Goal: Task Accomplishment & Management: Use online tool/utility

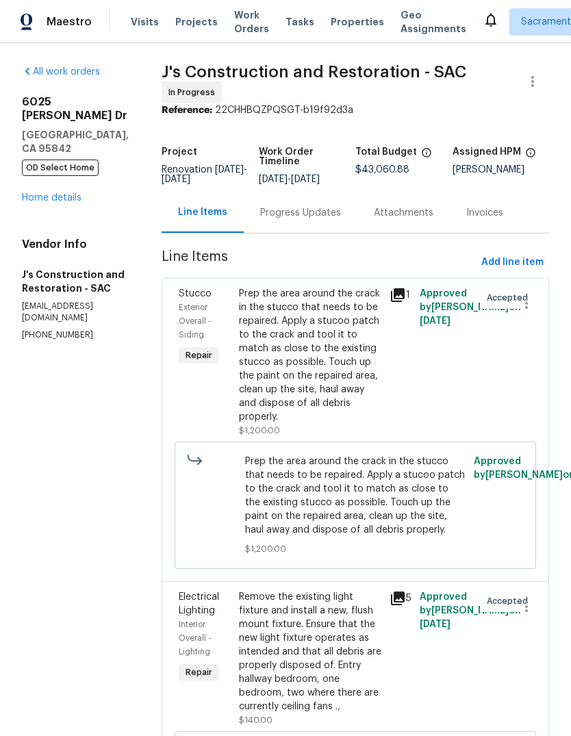
click at [351, 388] on div "Prep the area around the crack in the stucco that needs to be repaired. Apply a…" at bounding box center [310, 355] width 142 height 137
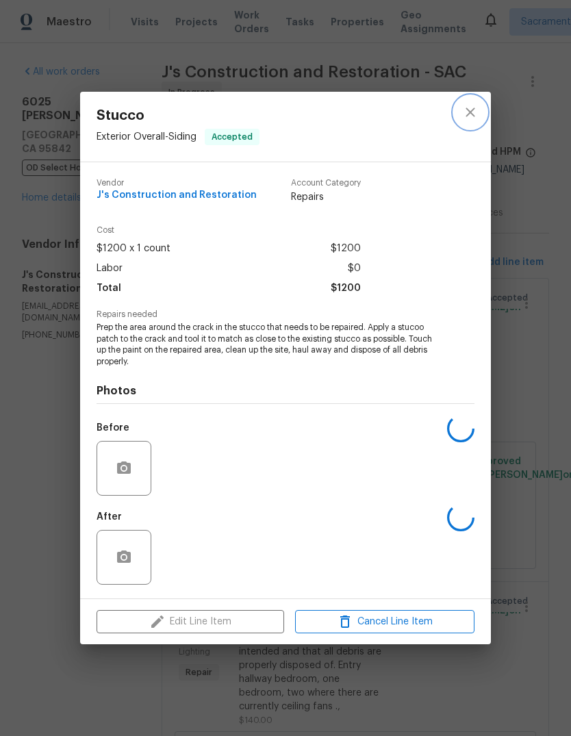
click at [473, 114] on icon "close" at bounding box center [470, 111] width 9 height 9
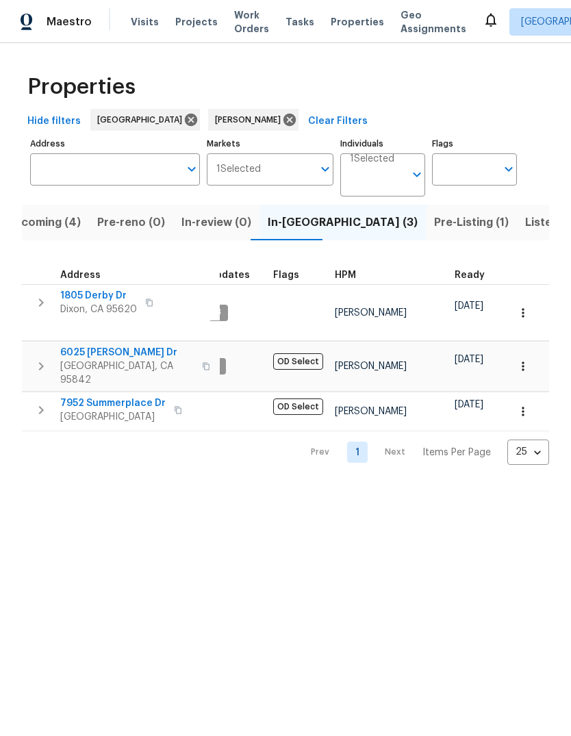
scroll to position [0, 14]
click at [66, 307] on span "Dixon, CA 95620" at bounding box center [98, 310] width 77 height 14
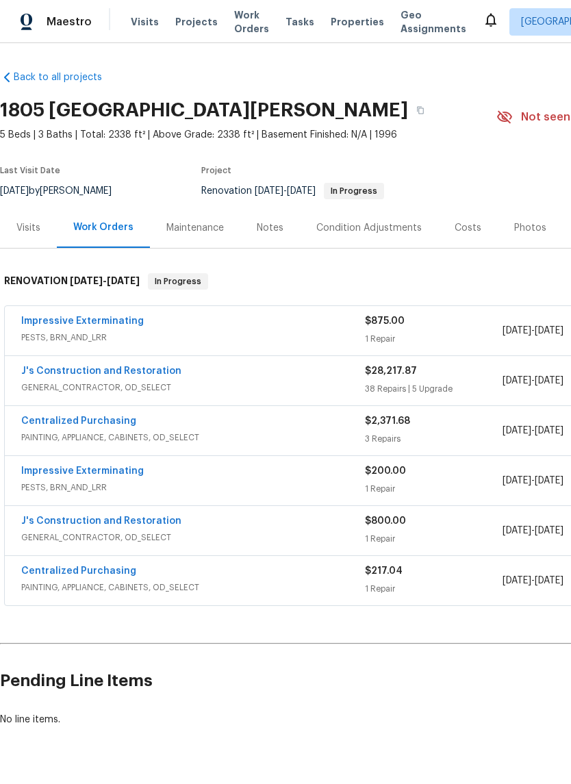
click at [61, 324] on link "Impressive Exterminating" at bounding box center [82, 321] width 123 height 10
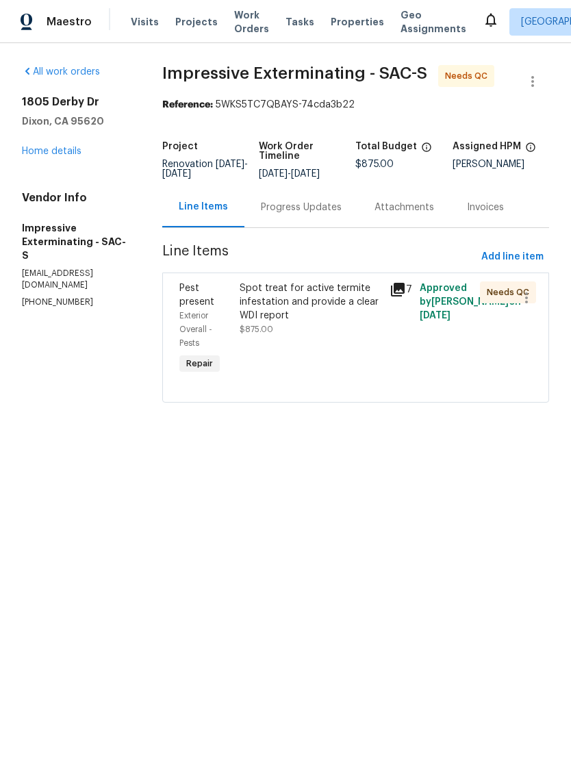
click at [306, 309] on div "Spot treat for active termite infestation and provide a clear WDI report" at bounding box center [311, 301] width 142 height 41
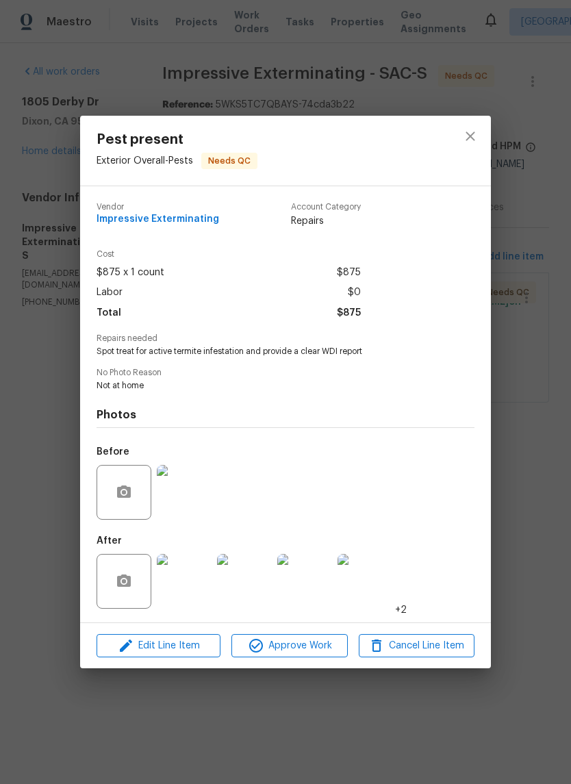
click at [196, 574] on img at bounding box center [184, 581] width 55 height 55
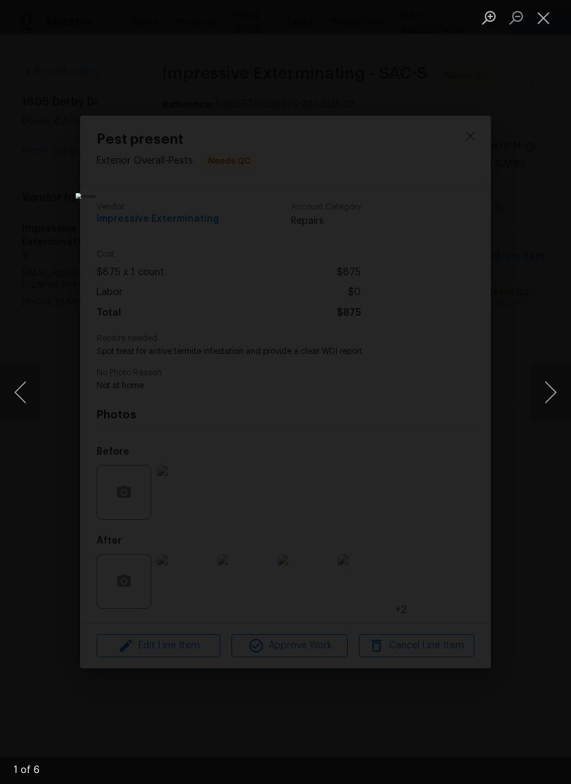
click at [556, 379] on button "Next image" at bounding box center [550, 392] width 41 height 55
click at [555, 384] on button "Next image" at bounding box center [550, 392] width 41 height 55
click at [555, 385] on button "Next image" at bounding box center [550, 392] width 41 height 55
click at [554, 386] on button "Next image" at bounding box center [550, 392] width 41 height 55
click at [543, 11] on button "Close lightbox" at bounding box center [543, 17] width 27 height 24
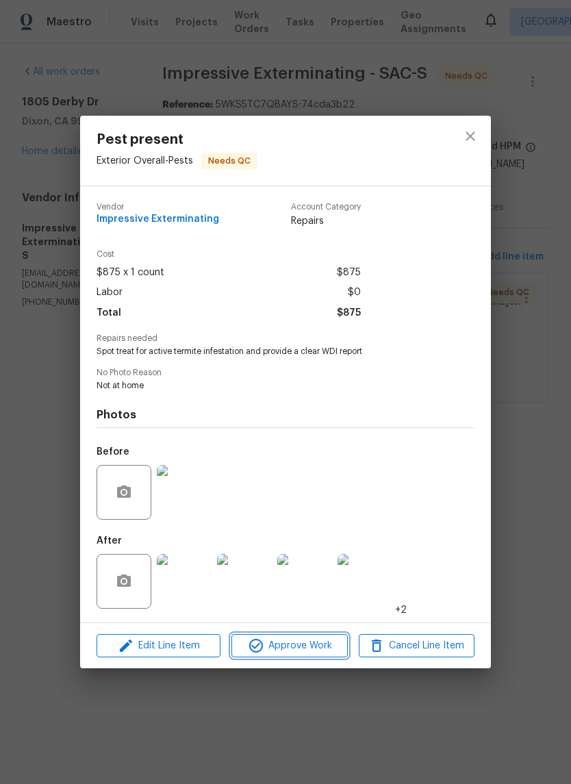
click at [320, 644] on span "Approve Work" at bounding box center [288, 645] width 107 height 17
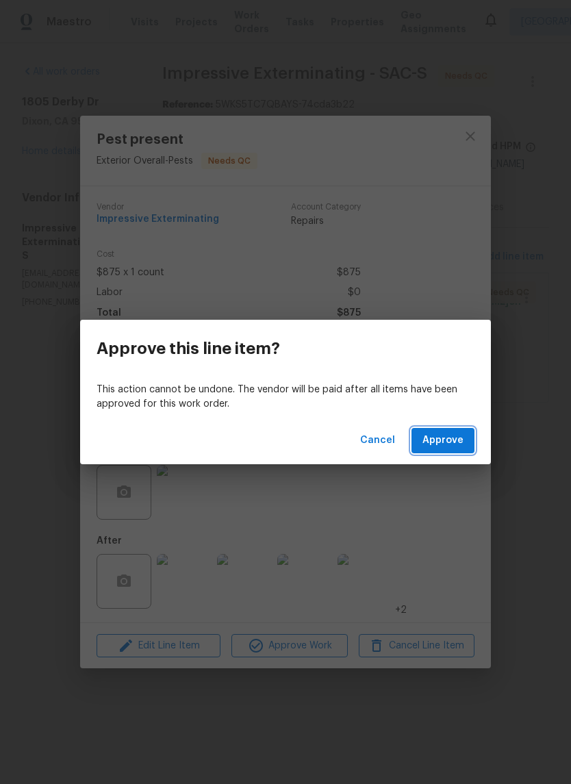
click at [462, 446] on span "Approve" at bounding box center [442, 440] width 41 height 17
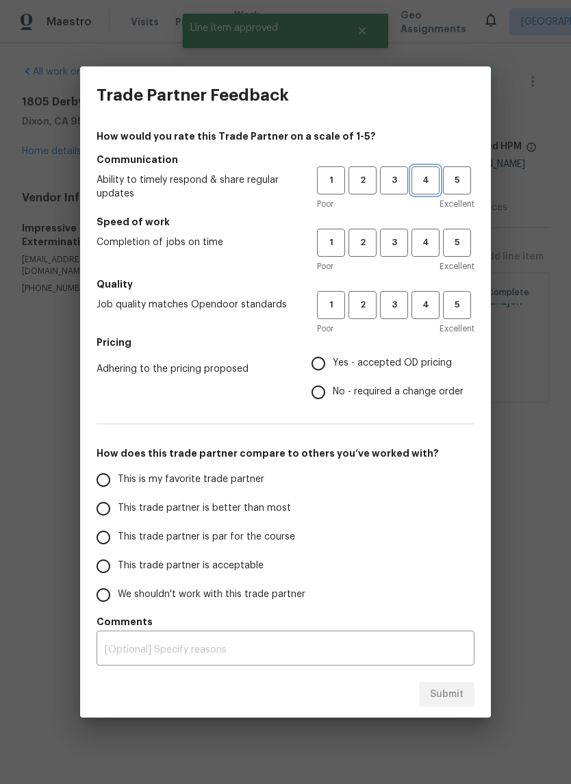
click at [426, 180] on span "4" at bounding box center [425, 181] width 25 height 16
click at [426, 243] on span "4" at bounding box center [425, 243] width 25 height 16
click at [427, 298] on span "4" at bounding box center [425, 305] width 25 height 16
click at [315, 361] on input "Yes - accepted OD pricing" at bounding box center [318, 363] width 29 height 29
radio input "true"
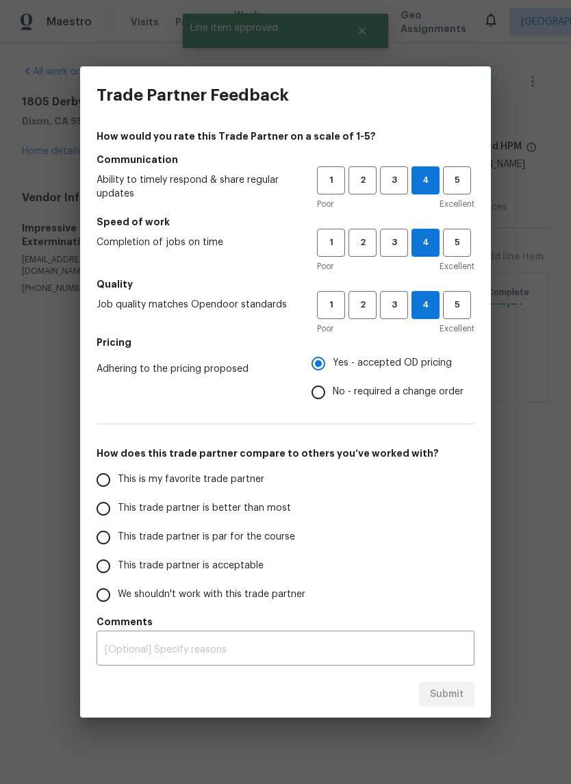
click at [100, 475] on input "This is my favorite trade partner" at bounding box center [103, 480] width 29 height 29
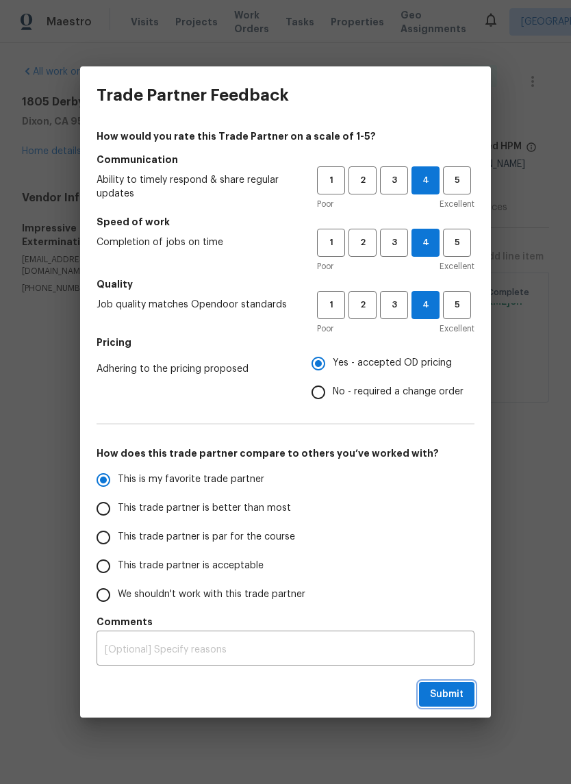
click at [456, 691] on span "Submit" at bounding box center [447, 694] width 34 height 17
radio input "true"
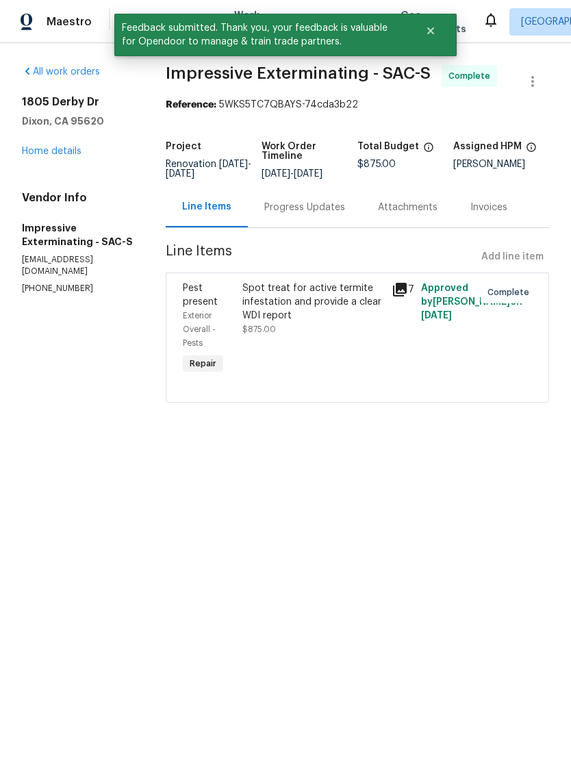
click at [55, 151] on link "Home details" at bounding box center [52, 152] width 60 height 10
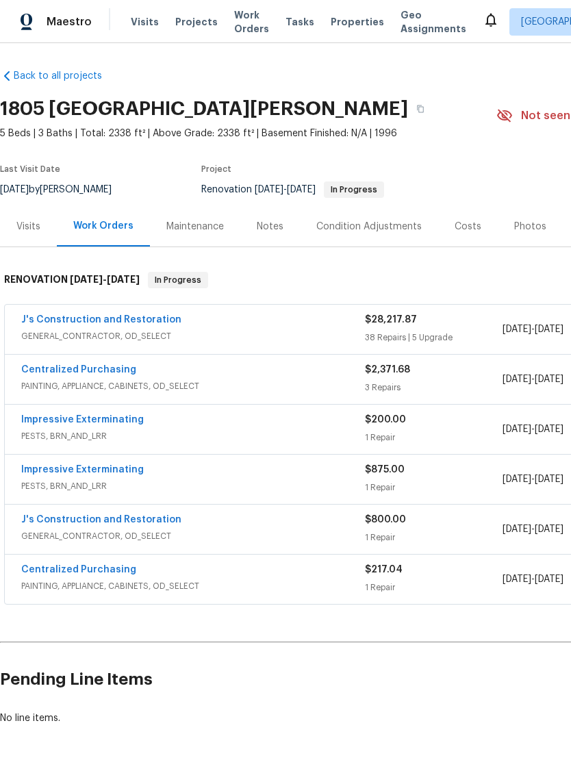
scroll to position [1, 0]
click at [52, 322] on link "J's Construction and Restoration" at bounding box center [101, 320] width 160 height 10
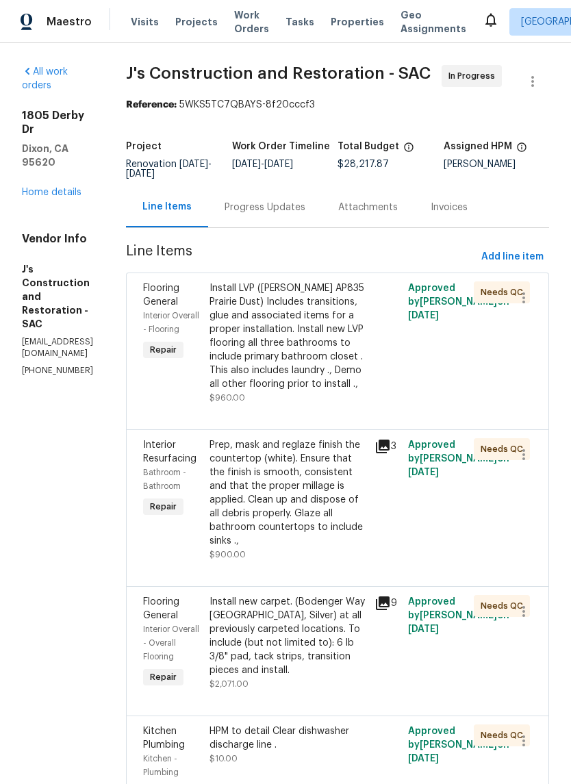
click at [326, 387] on div "Install LVP ([PERSON_NAME] AP835 Prairie Dust) Includes transitions, glue and a…" at bounding box center [287, 336] width 157 height 110
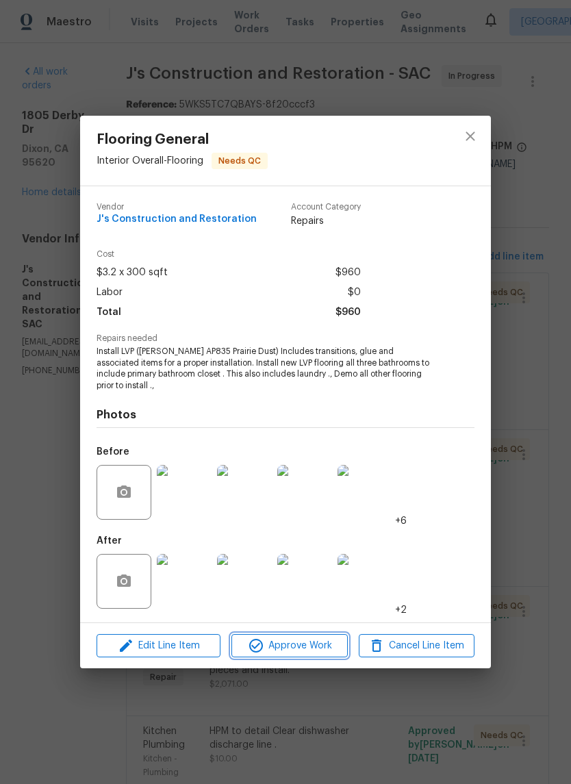
click at [314, 646] on span "Approve Work" at bounding box center [288, 645] width 107 height 17
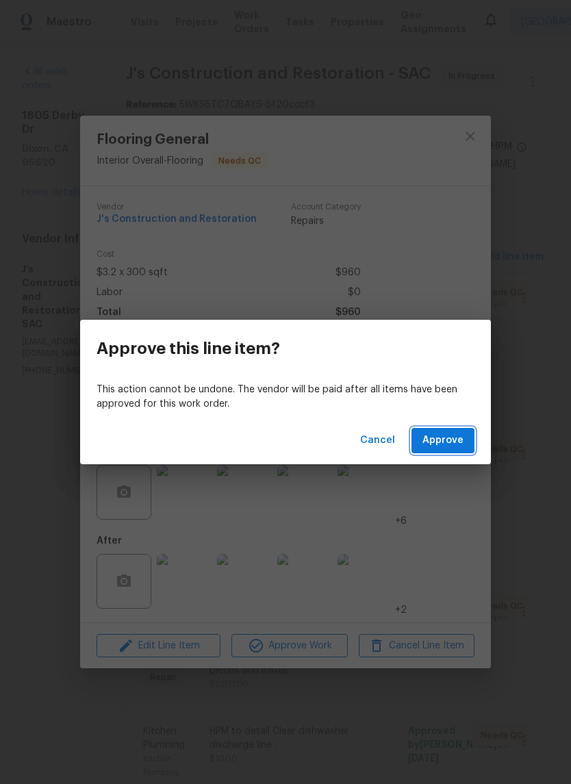
click at [455, 444] on span "Approve" at bounding box center [442, 440] width 41 height 17
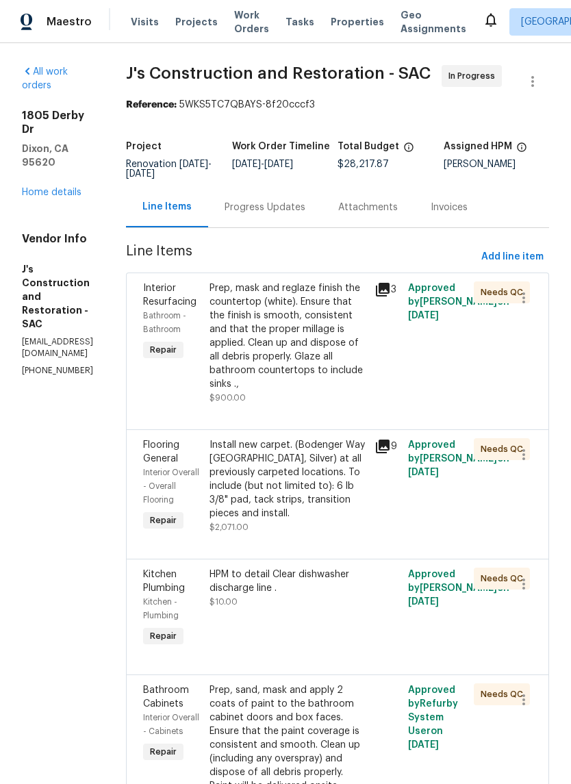
click at [310, 369] on div "Prep, mask and reglaze finish the countertop (white). Ensure that the finish is…" at bounding box center [287, 336] width 157 height 110
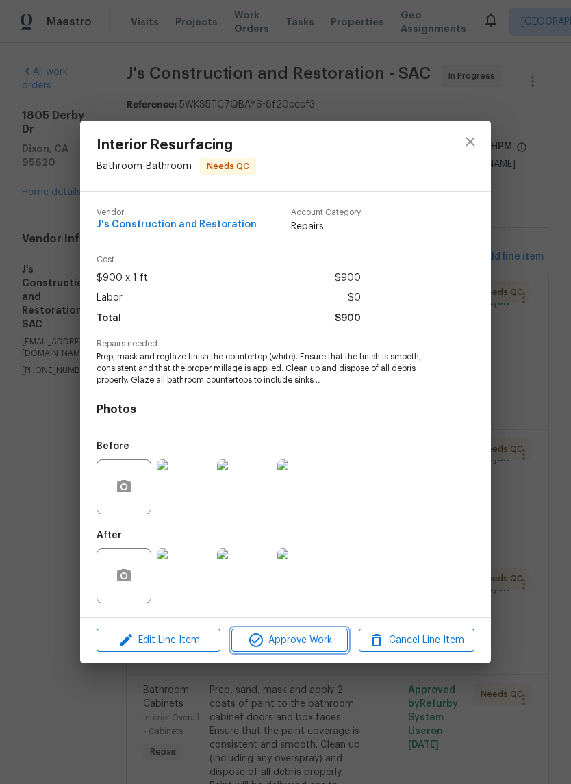
click at [316, 642] on span "Approve Work" at bounding box center [288, 640] width 107 height 17
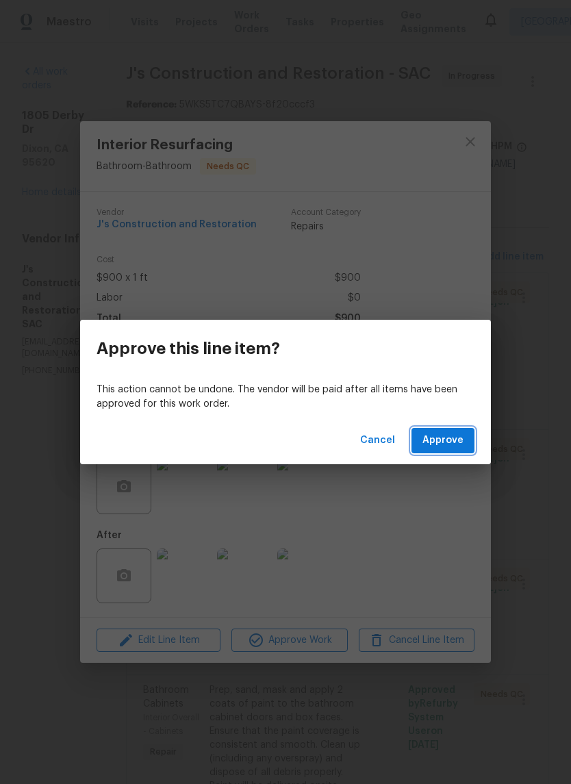
click at [456, 445] on span "Approve" at bounding box center [442, 440] width 41 height 17
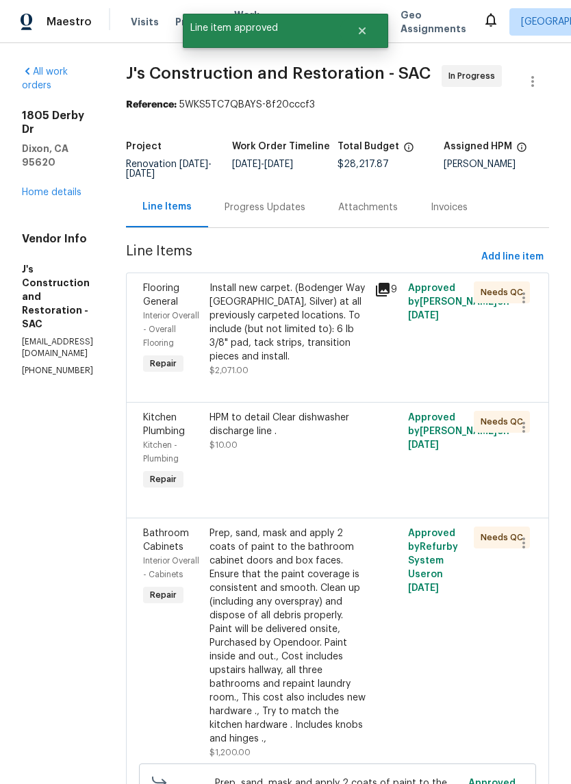
click at [328, 347] on div "Install new carpet. (Bodenger Way [GEOGRAPHIC_DATA], Silver) at all previously …" at bounding box center [287, 322] width 157 height 82
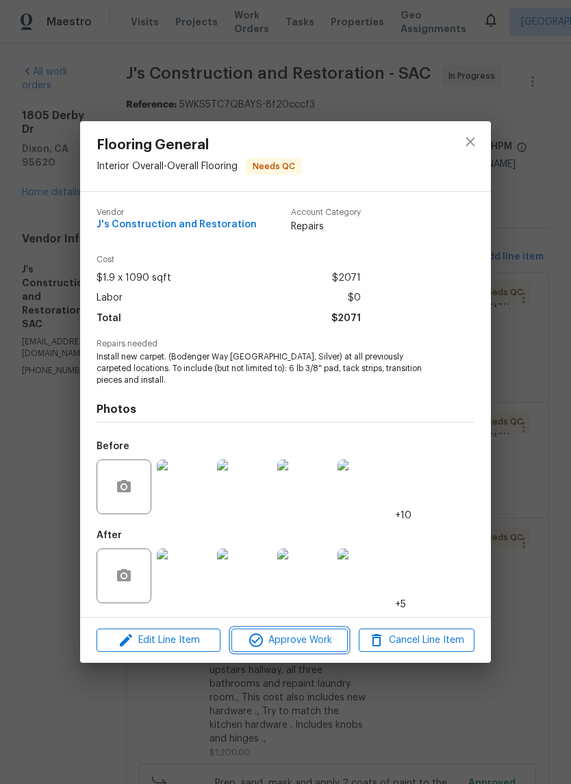
click at [290, 637] on span "Approve Work" at bounding box center [288, 640] width 107 height 17
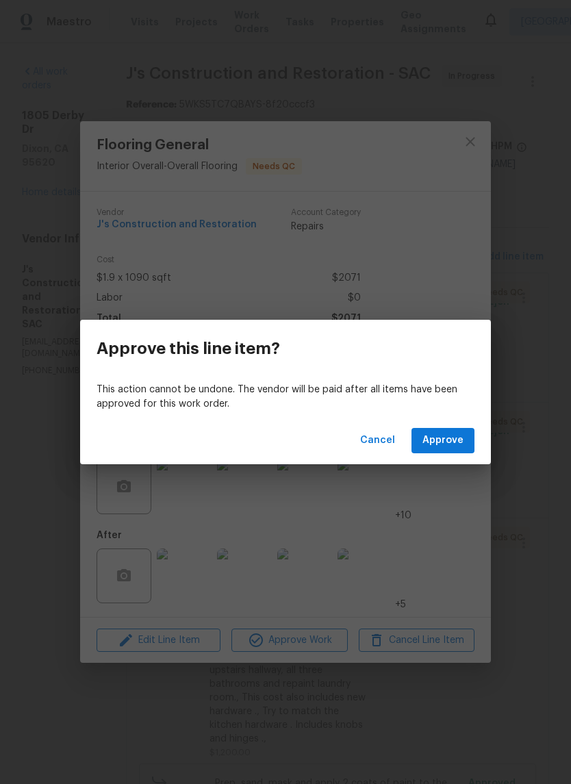
click at [453, 444] on span "Approve" at bounding box center [442, 440] width 41 height 17
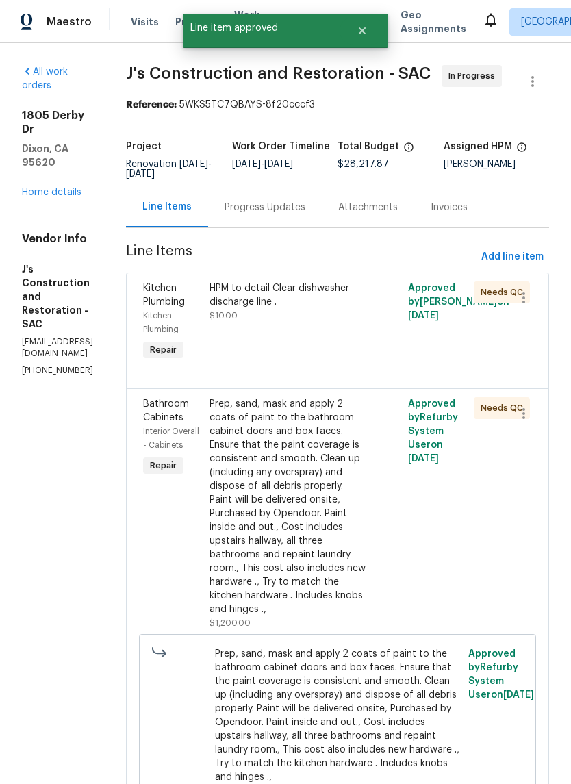
click at [322, 309] on div "HPM to detail Clear dishwasher discharge line ." at bounding box center [287, 294] width 157 height 27
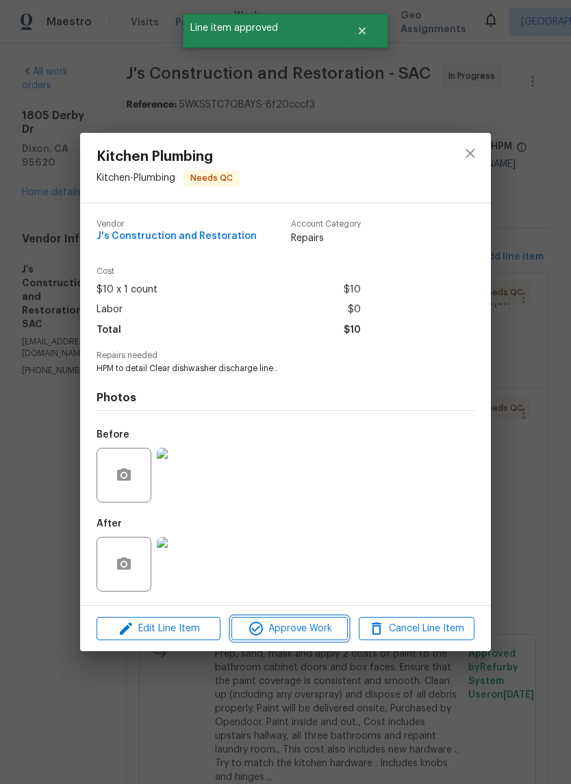
click at [319, 628] on span "Approve Work" at bounding box center [288, 628] width 107 height 17
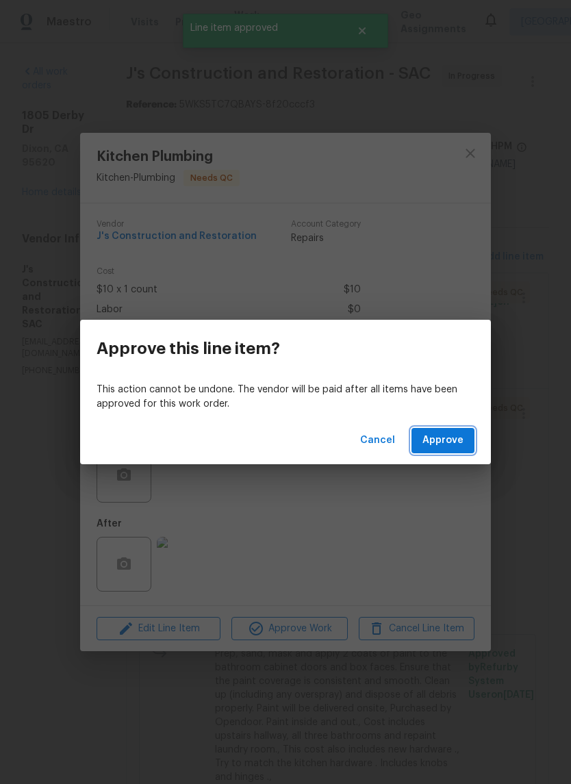
click at [453, 446] on span "Approve" at bounding box center [442, 440] width 41 height 17
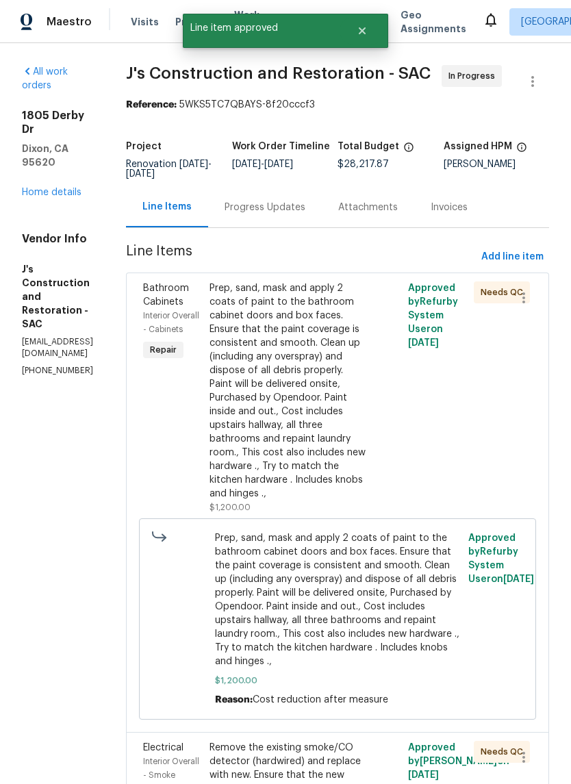
click at [301, 439] on div "Prep, sand, mask and apply 2 coats of paint to the bathroom cabinet doors and b…" at bounding box center [287, 390] width 157 height 219
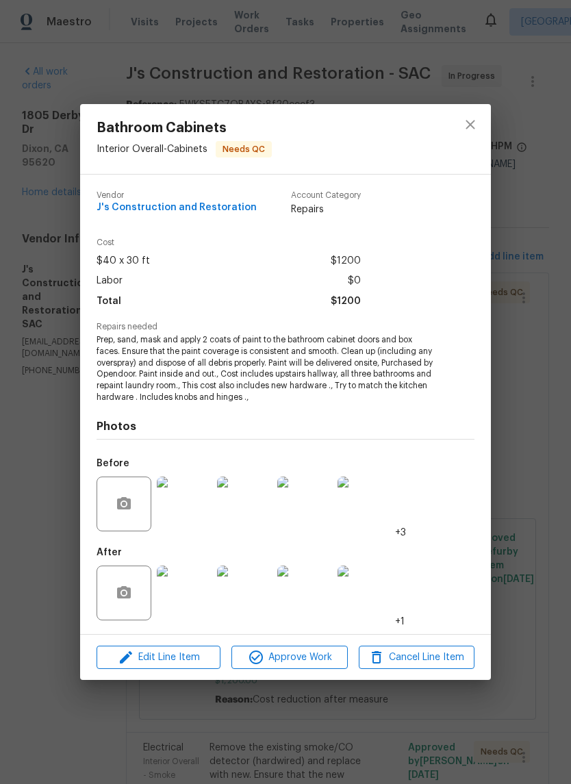
click at [322, 658] on span "Approve Work" at bounding box center [288, 657] width 107 height 17
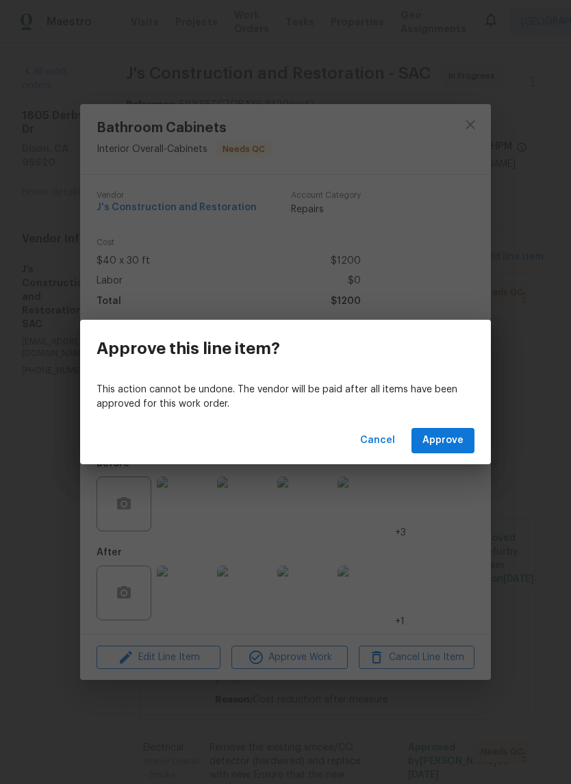
click at [444, 444] on span "Approve" at bounding box center [442, 440] width 41 height 17
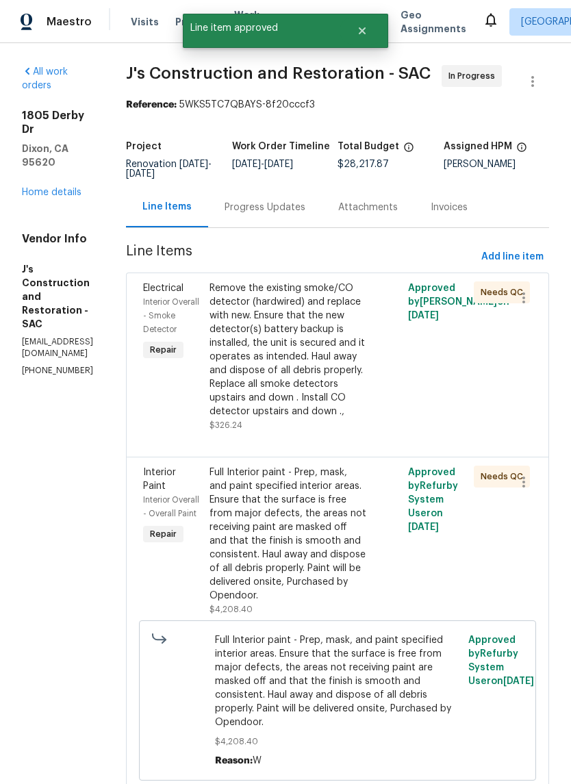
click at [318, 410] on div "Remove the existing smoke/CO detector (hardwired) and replace with new. Ensure …" at bounding box center [287, 349] width 157 height 137
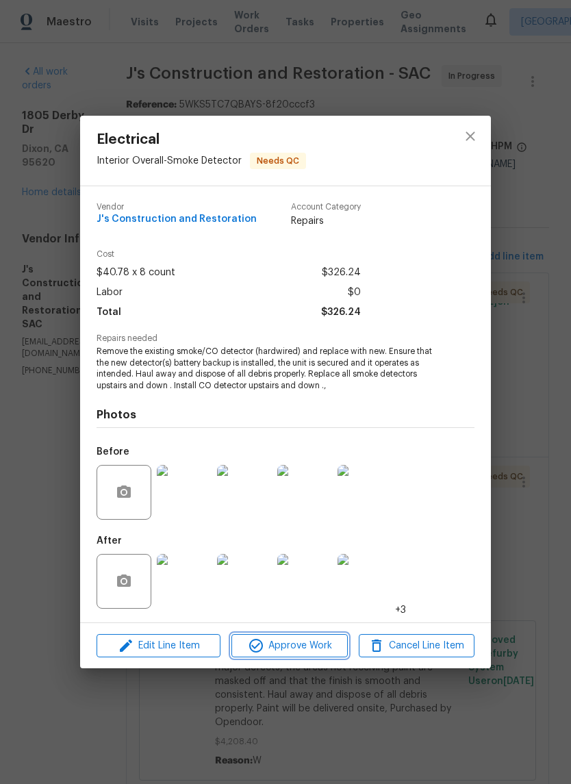
click at [309, 652] on span "Approve Work" at bounding box center [288, 645] width 107 height 17
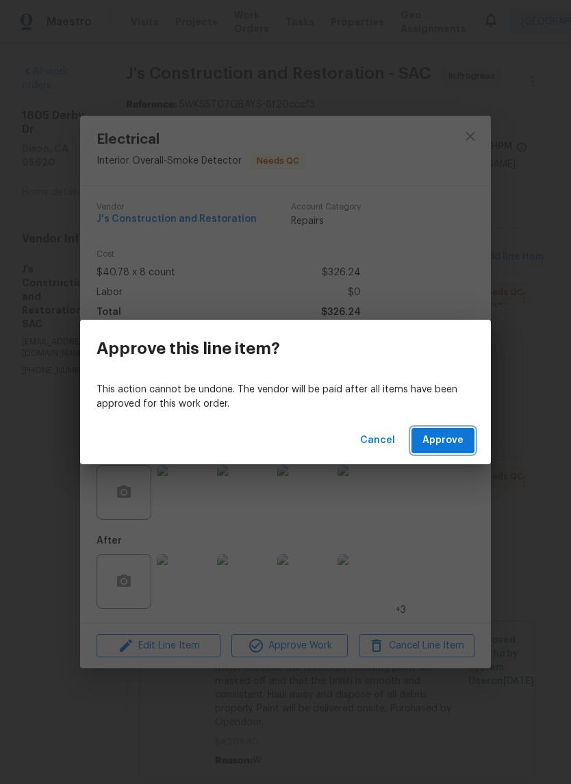
click at [453, 438] on span "Approve" at bounding box center [442, 440] width 41 height 17
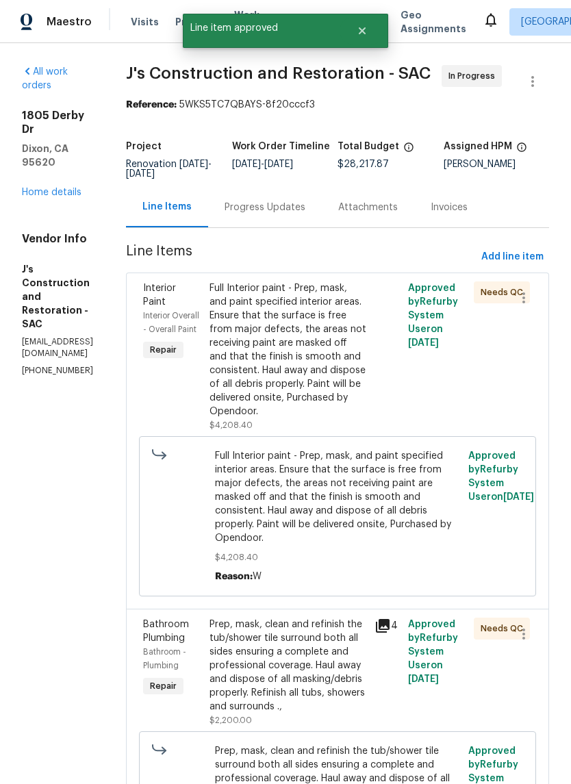
click at [314, 400] on div "Full Interior paint - Prep, mask, and paint specified interior areas. Ensure th…" at bounding box center [287, 349] width 157 height 137
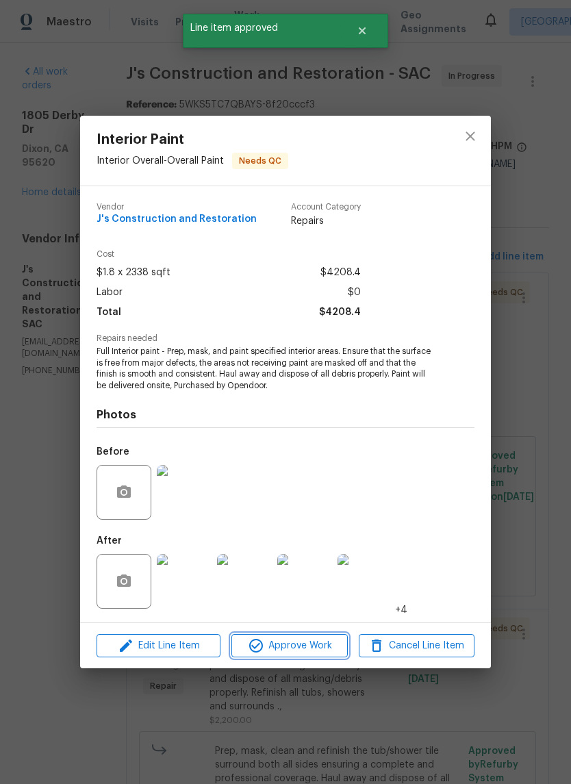
click at [315, 649] on span "Approve Work" at bounding box center [288, 645] width 107 height 17
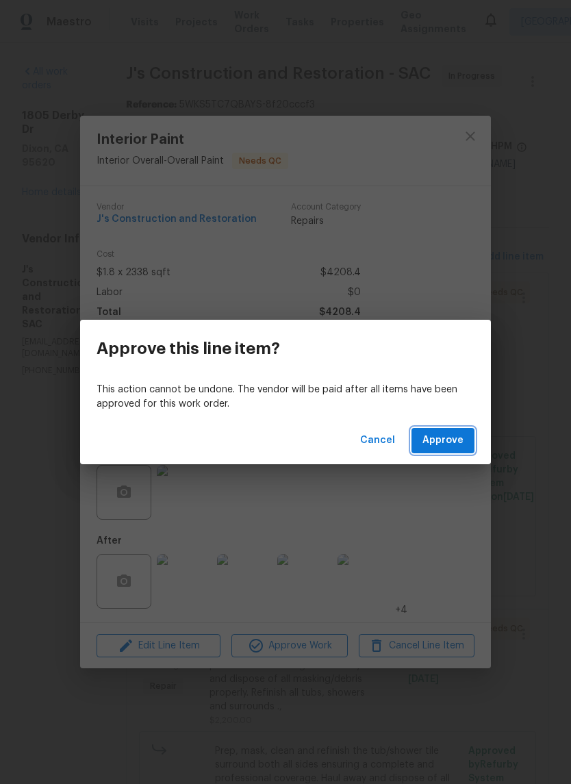
click at [448, 438] on span "Approve" at bounding box center [442, 440] width 41 height 17
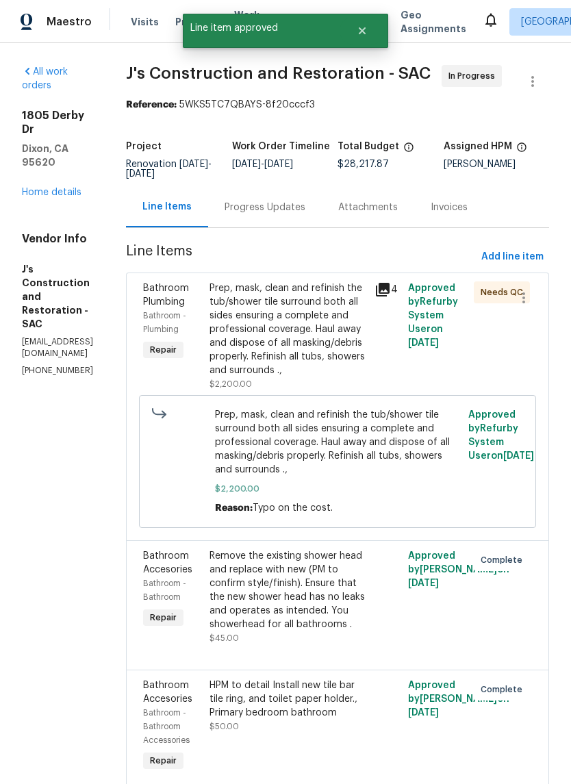
click at [321, 372] on div "Prep, mask, clean and refinish the tub/shower tile surround both all sides ensu…" at bounding box center [287, 329] width 157 height 96
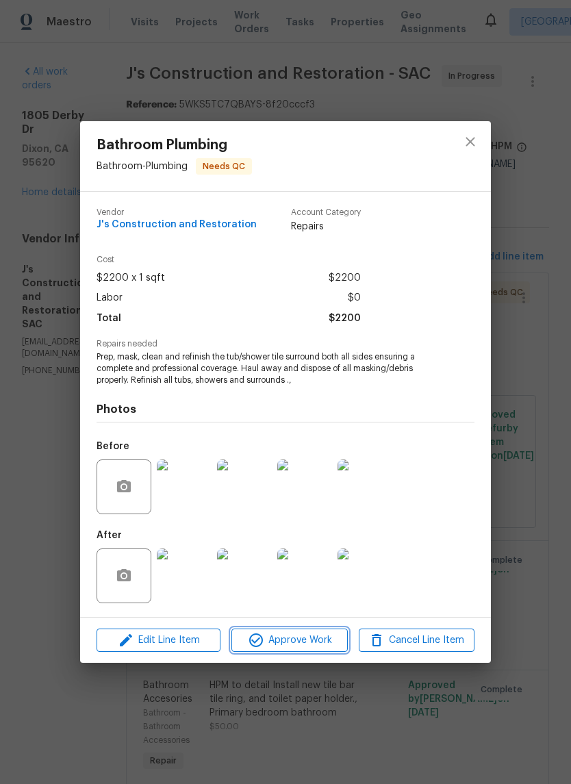
click at [292, 639] on span "Approve Work" at bounding box center [288, 640] width 107 height 17
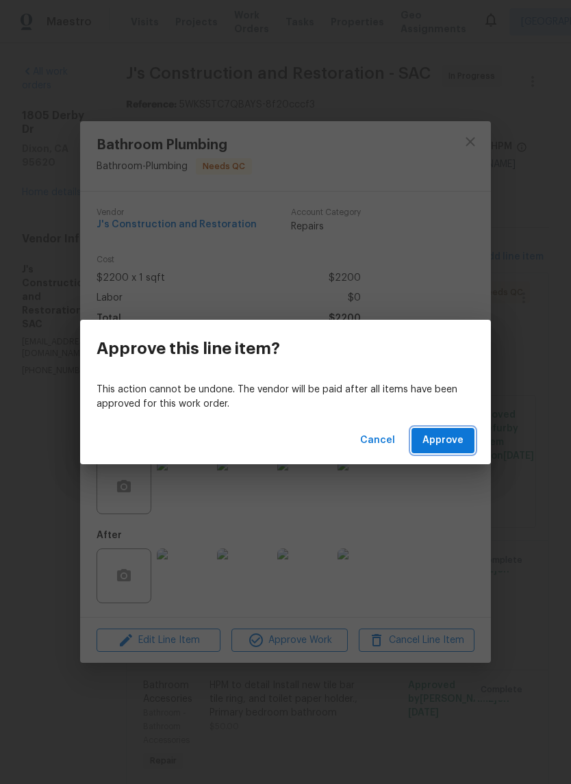
click at [449, 439] on span "Approve" at bounding box center [442, 440] width 41 height 17
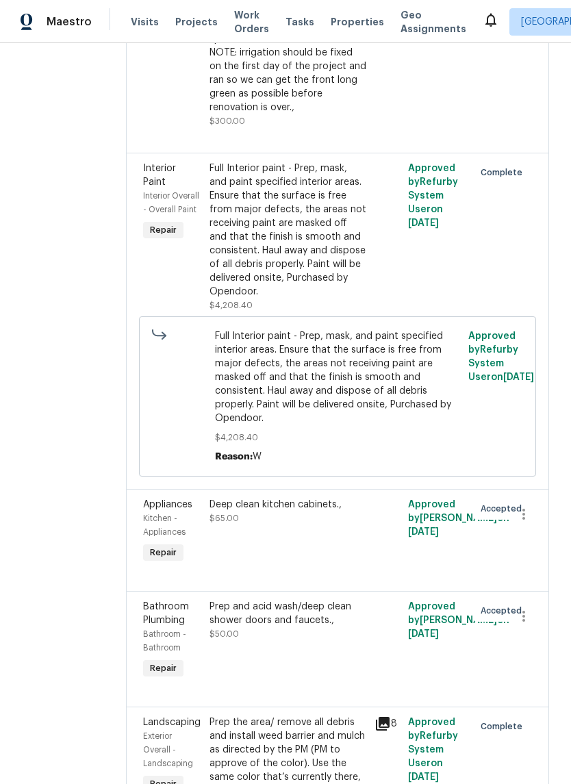
scroll to position [7873, 0]
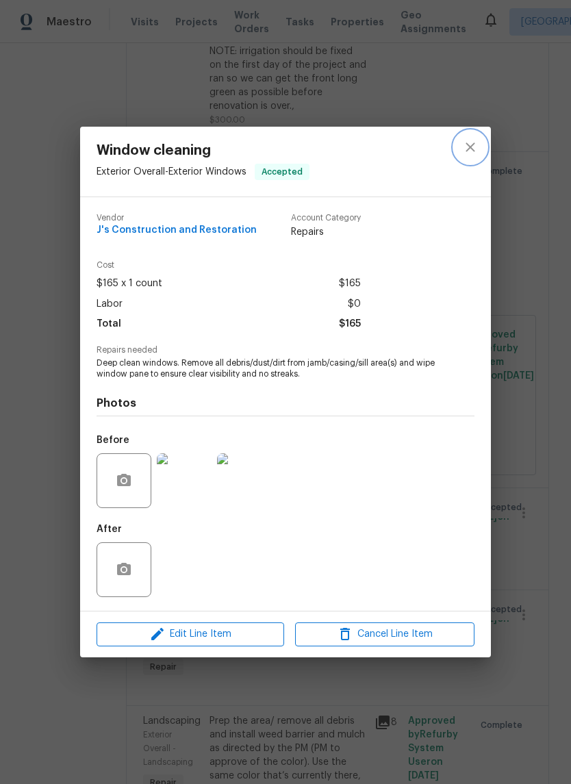
click at [473, 146] on icon "close" at bounding box center [470, 147] width 16 height 16
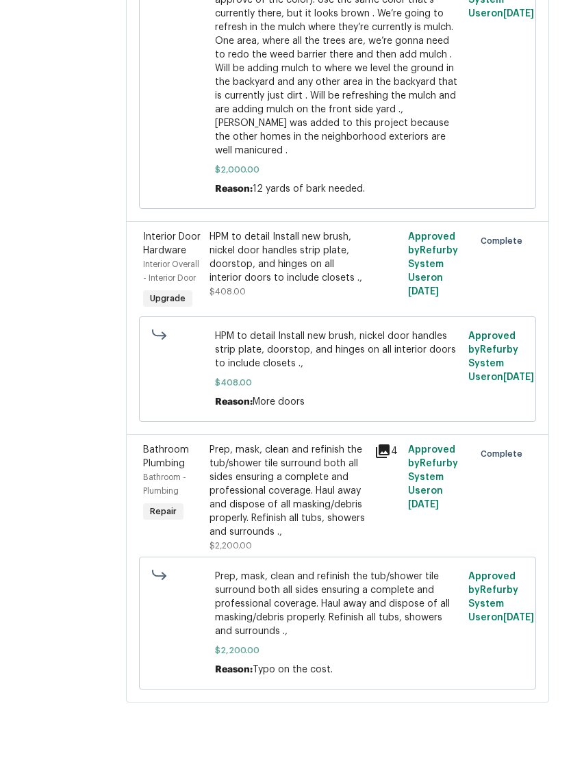
scroll to position [34, 0]
